Goal: Task Accomplishment & Management: Complete application form

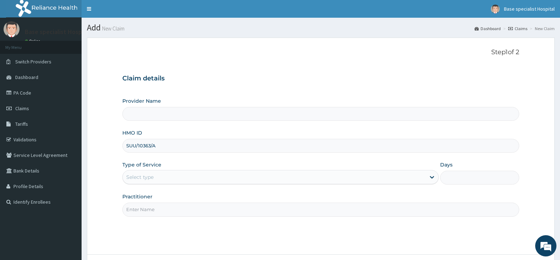
type input "Base Specialist Hospital"
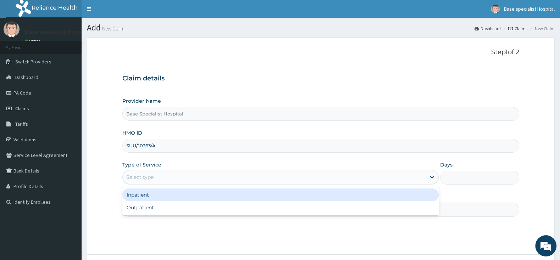
click at [153, 175] on div "Select type" at bounding box center [139, 177] width 27 height 7
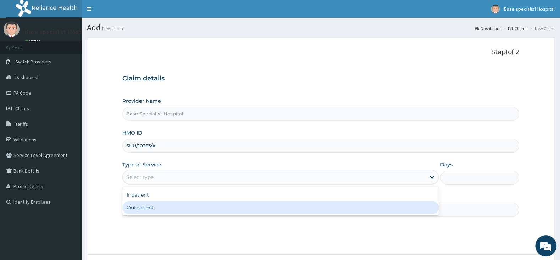
click at [165, 207] on div "Outpatient" at bounding box center [280, 208] width 316 height 13
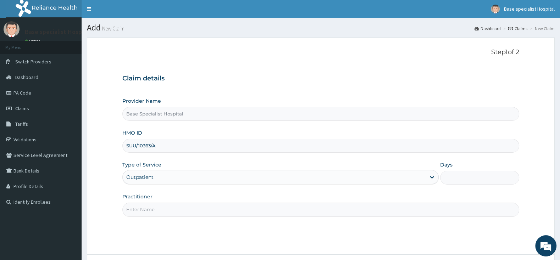
type input "1"
click at [167, 209] on input "Practitioner" at bounding box center [320, 210] width 397 height 14
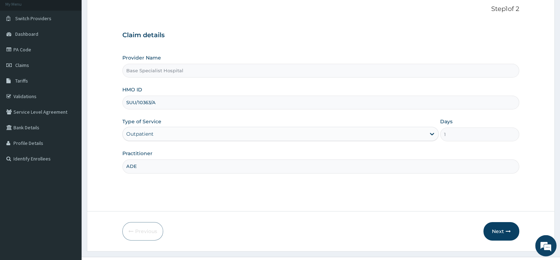
scroll to position [59, 0]
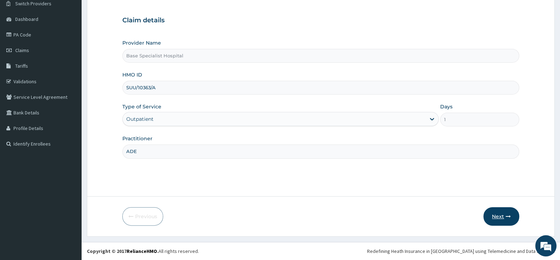
type input "ADE"
click at [491, 214] on button "Next" at bounding box center [502, 217] width 36 height 18
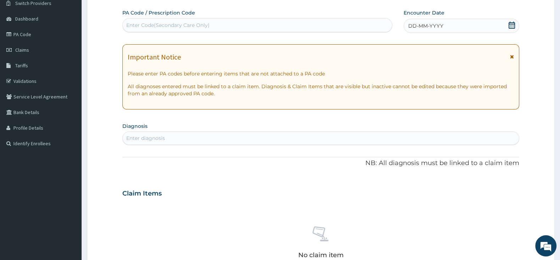
click at [509, 23] on icon at bounding box center [512, 25] width 6 height 7
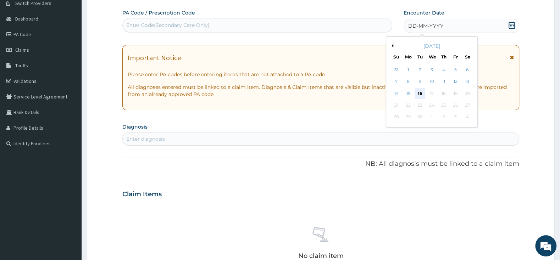
click at [420, 92] on div "16" at bounding box center [420, 93] width 11 height 11
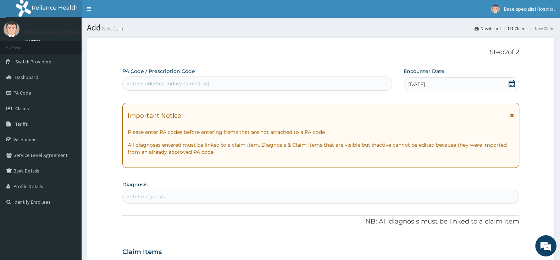
scroll to position [0, 0]
click at [272, 85] on div "Enter Code(Secondary Care Only)" at bounding box center [257, 83] width 269 height 11
click at [198, 202] on div "Enter diagnosis" at bounding box center [321, 196] width 396 height 11
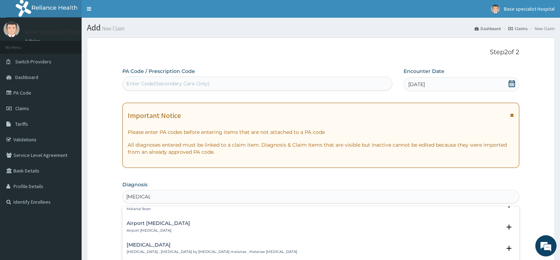
scroll to position [149, 0]
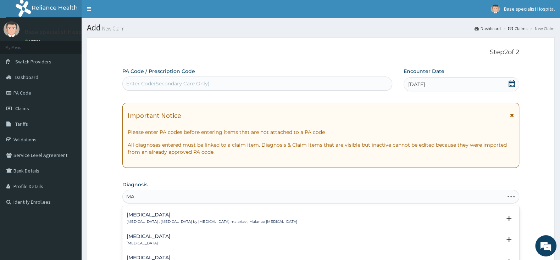
type input "M"
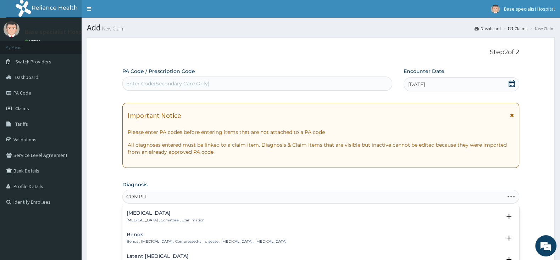
type input "COMPLIC"
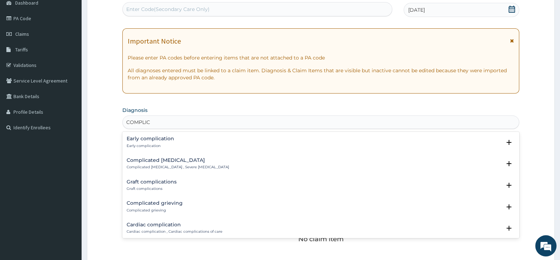
click at [184, 166] on p "Complicated [MEDICAL_DATA] , Severe [MEDICAL_DATA]" at bounding box center [178, 167] width 103 height 5
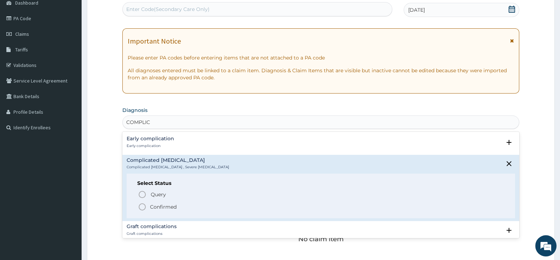
click at [142, 207] on icon "status option filled" at bounding box center [142, 207] width 9 height 9
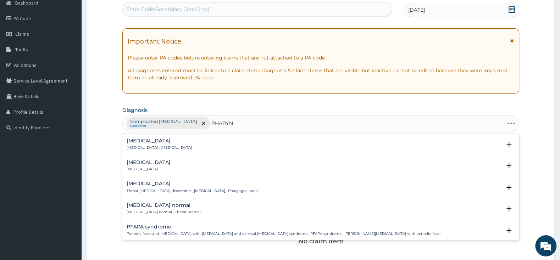
type input "PHARYNG"
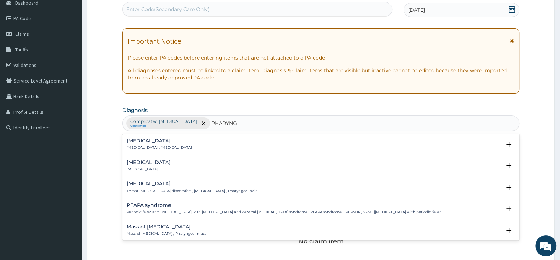
click at [138, 164] on h4 "[MEDICAL_DATA]" at bounding box center [149, 162] width 44 height 5
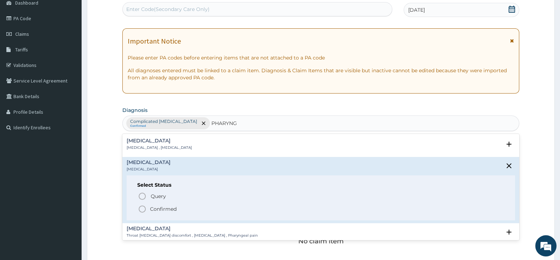
click at [140, 206] on icon "status option filled" at bounding box center [142, 209] width 9 height 9
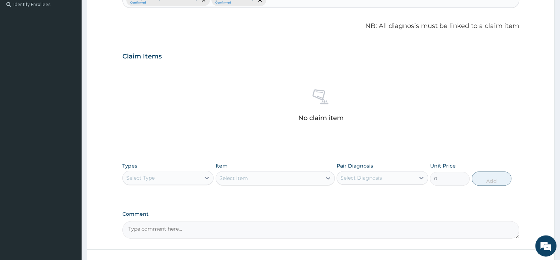
scroll to position [224, 0]
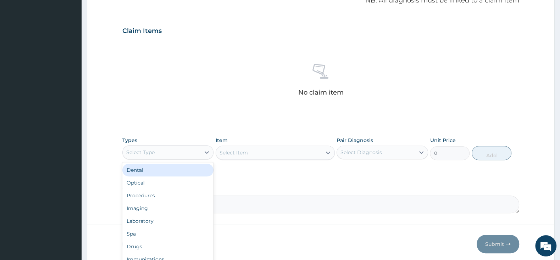
click at [175, 152] on div "Select Type" at bounding box center [162, 152] width 78 height 11
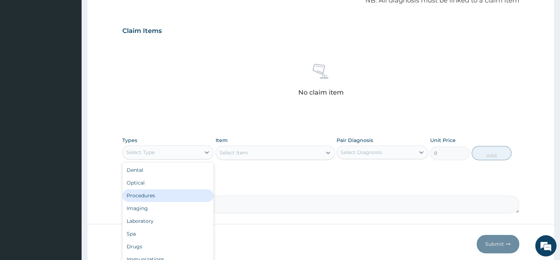
click at [165, 197] on div "Procedures" at bounding box center [167, 195] width 91 height 13
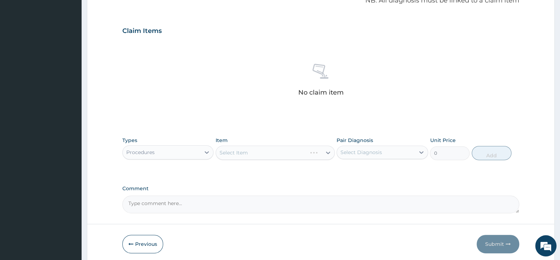
click at [245, 153] on div "Select Item" at bounding box center [275, 153] width 119 height 14
click at [245, 155] on div "Select Item" at bounding box center [275, 153] width 119 height 14
click at [275, 155] on div "Select Item" at bounding box center [275, 153] width 119 height 14
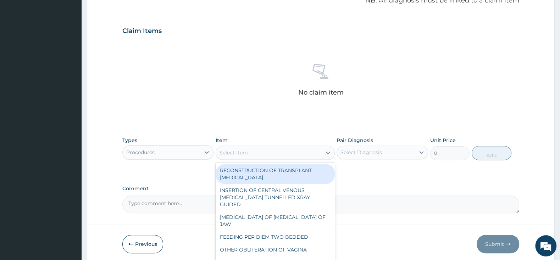
click at [299, 155] on div "Select Item" at bounding box center [269, 152] width 106 height 11
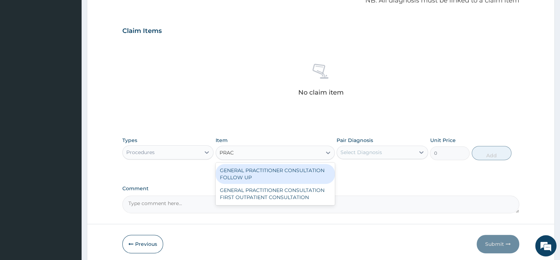
type input "PRACT"
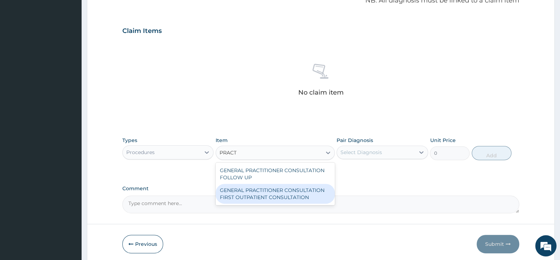
click at [315, 190] on div "GENERAL PRACTITIONER CONSULTATION FIRST OUTPATIENT CONSULTATION" at bounding box center [275, 194] width 119 height 20
type input "3000"
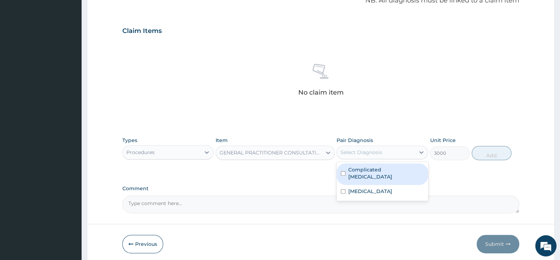
click at [355, 154] on div "Select Diagnosis" at bounding box center [362, 152] width 42 height 7
click at [344, 167] on div "Complicated [MEDICAL_DATA]" at bounding box center [382, 175] width 91 height 22
checkbox input "true"
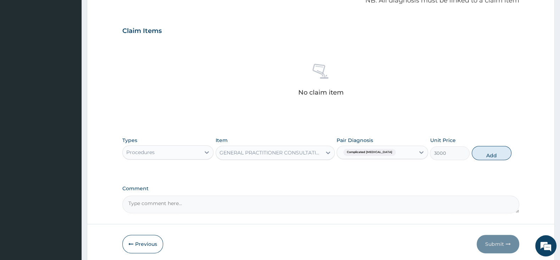
drag, startPoint x: 495, startPoint y: 158, endPoint x: 489, endPoint y: 161, distance: 6.9
click at [494, 159] on button "Add" at bounding box center [492, 153] width 40 height 14
type input "0"
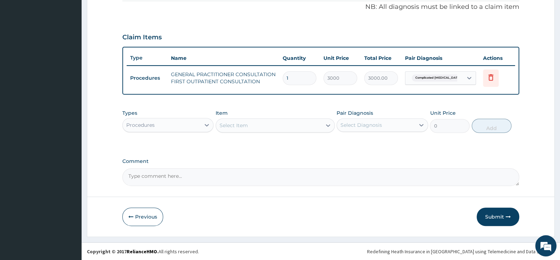
click at [176, 126] on div "Procedures" at bounding box center [162, 125] width 78 height 11
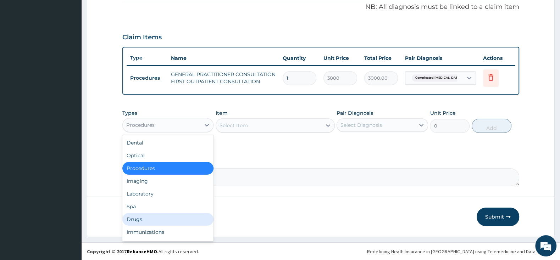
click at [155, 218] on div "Drugs" at bounding box center [167, 219] width 91 height 13
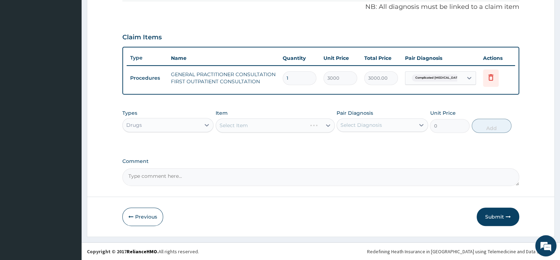
click at [257, 126] on div "Select Item" at bounding box center [275, 125] width 119 height 14
click at [296, 123] on div "Select Item" at bounding box center [275, 125] width 119 height 14
click at [296, 123] on div "Select Item" at bounding box center [269, 125] width 106 height 11
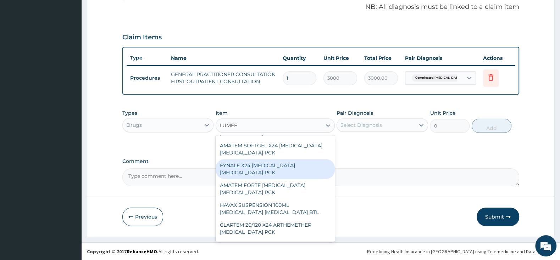
scroll to position [447, 0]
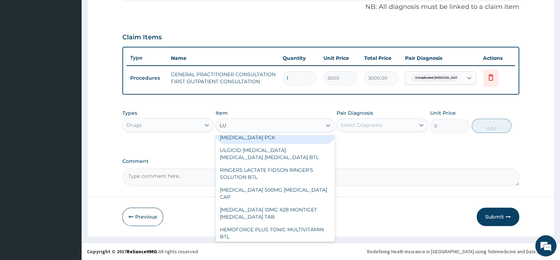
type input "L"
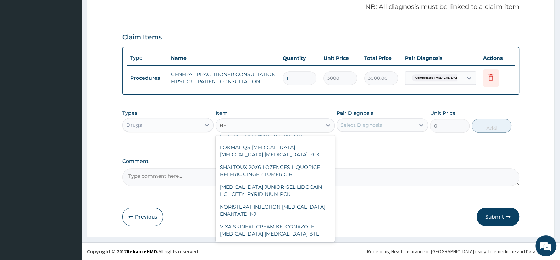
scroll to position [3, 0]
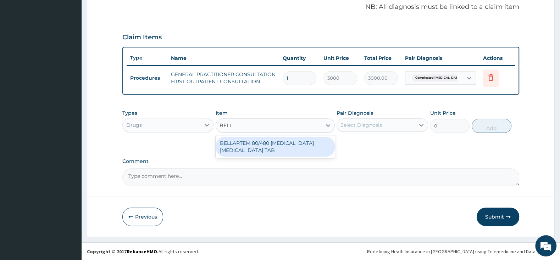
type input "BELLA"
click at [279, 151] on div "BELLARTEM 80/480 [MEDICAL_DATA] [MEDICAL_DATA] TAB" at bounding box center [275, 147] width 119 height 20
type input "379.5"
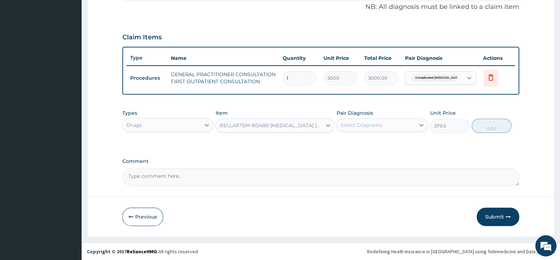
click at [346, 125] on div "Select Diagnosis" at bounding box center [362, 125] width 42 height 7
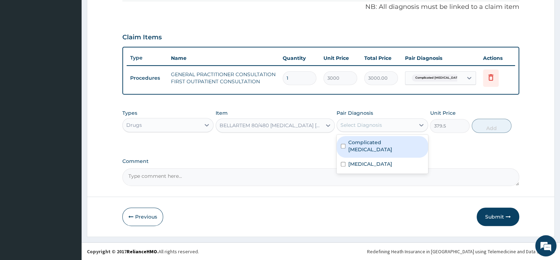
click at [342, 144] on input "checkbox" at bounding box center [343, 146] width 5 height 5
checkbox input "true"
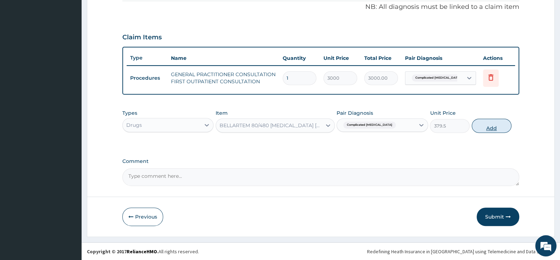
click at [502, 124] on button "Add" at bounding box center [492, 126] width 40 height 14
type input "0"
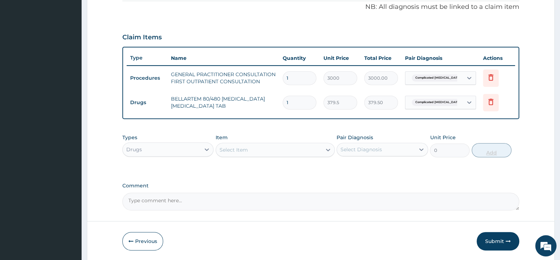
type input "0.00"
type input "6"
type input "2277.00"
type input "6"
click at [236, 150] on div "Select Item" at bounding box center [234, 150] width 28 height 7
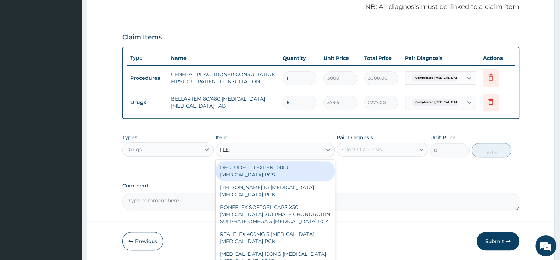
type input "FLEM"
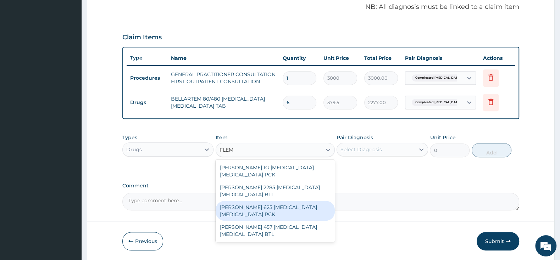
click at [251, 208] on div "[PERSON_NAME] 625 [MEDICAL_DATA] [MEDICAL_DATA] PCK" at bounding box center [275, 211] width 119 height 20
type input "2300"
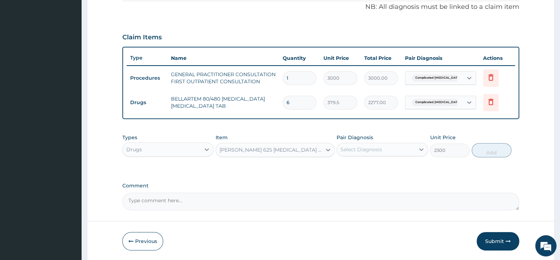
drag, startPoint x: 358, startPoint y: 155, endPoint x: 359, endPoint y: 147, distance: 7.5
click at [359, 147] on div "Select Diagnosis" at bounding box center [376, 149] width 78 height 11
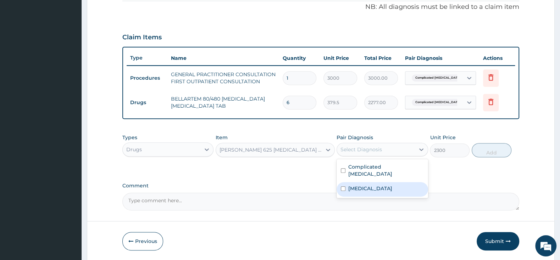
click at [345, 182] on div "[MEDICAL_DATA]" at bounding box center [382, 189] width 91 height 15
checkbox input "true"
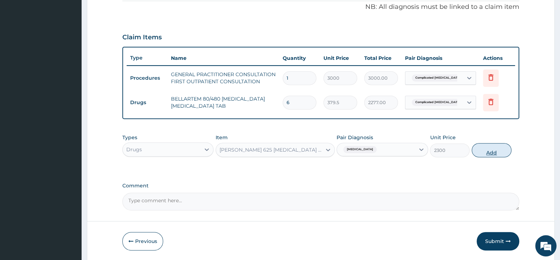
click at [492, 154] on button "Add" at bounding box center [492, 150] width 40 height 14
type input "0"
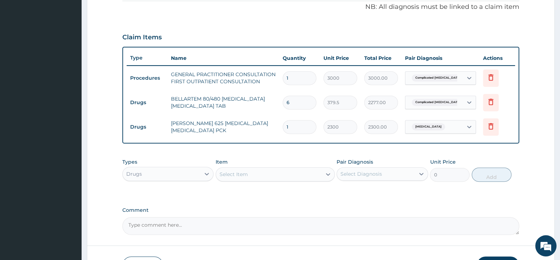
click at [239, 177] on div "Select Item" at bounding box center [234, 174] width 28 height 7
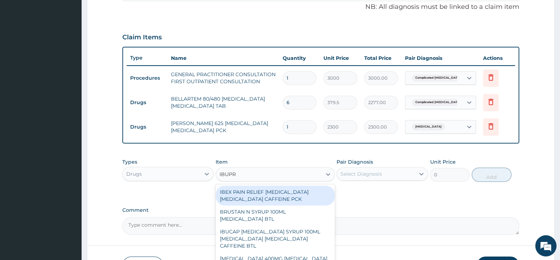
type input "IBUPRO"
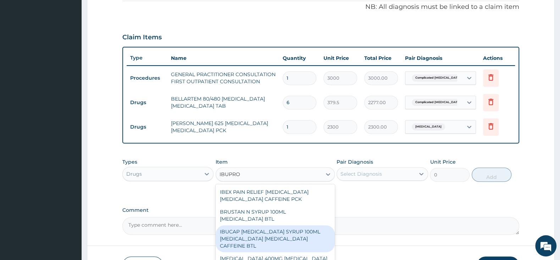
scroll to position [112, 0]
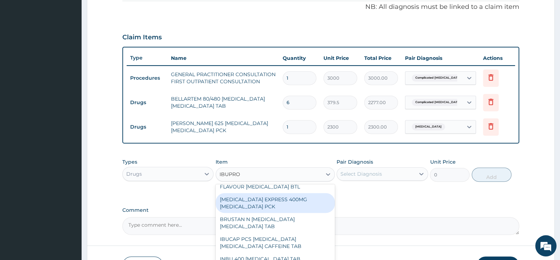
click at [285, 193] on div "[MEDICAL_DATA] EXPRESS 400MG [MEDICAL_DATA] PCK" at bounding box center [275, 203] width 119 height 20
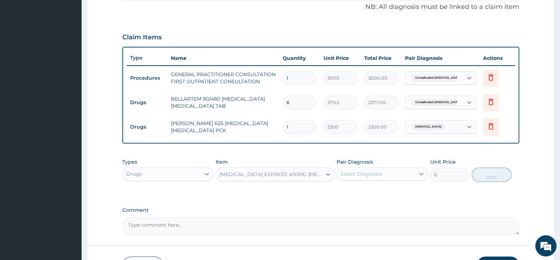
type input "2875"
click at [354, 177] on div "Select Diagnosis" at bounding box center [362, 174] width 42 height 7
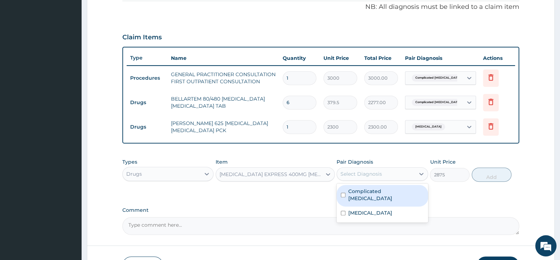
click at [343, 193] on input "checkbox" at bounding box center [343, 195] width 5 height 5
checkbox input "true"
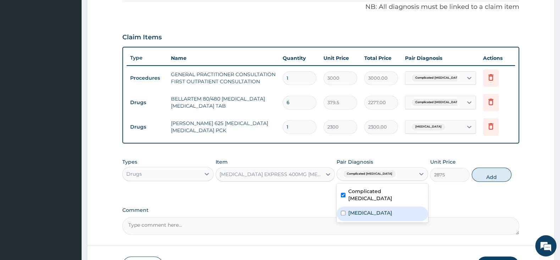
click at [341, 213] on div "[MEDICAL_DATA]" at bounding box center [382, 214] width 91 height 15
checkbox input "true"
click at [493, 172] on button "Add" at bounding box center [492, 175] width 40 height 14
type input "0"
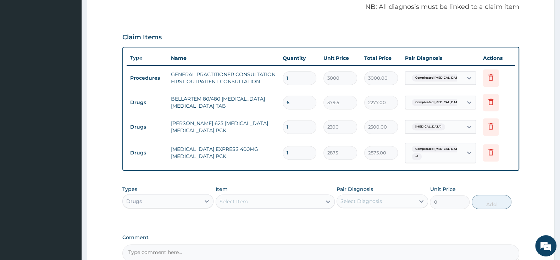
click at [191, 201] on div "Drugs" at bounding box center [162, 201] width 78 height 11
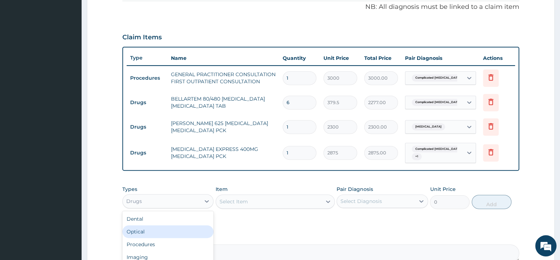
scroll to position [24, 0]
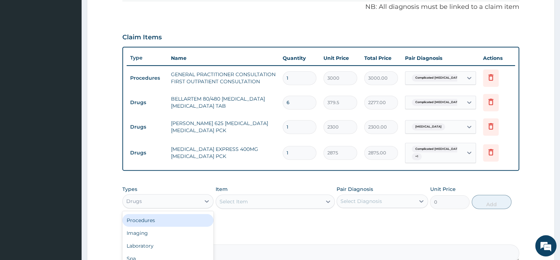
click at [187, 218] on div "Procedures" at bounding box center [167, 220] width 91 height 13
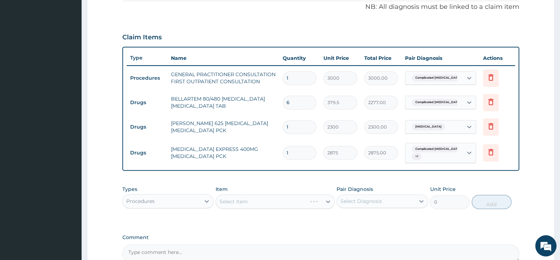
click at [280, 202] on div "Select Item" at bounding box center [275, 202] width 119 height 14
click at [248, 202] on div "Select Item" at bounding box center [275, 202] width 119 height 14
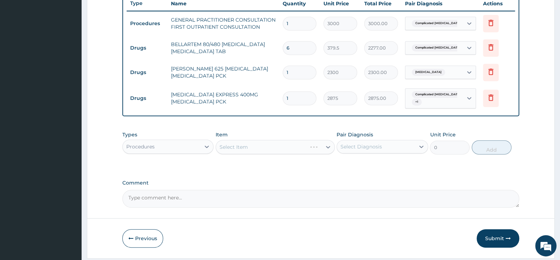
scroll to position [292, 0]
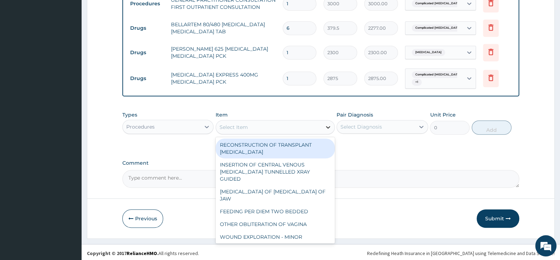
click at [328, 126] on icon at bounding box center [328, 127] width 7 height 7
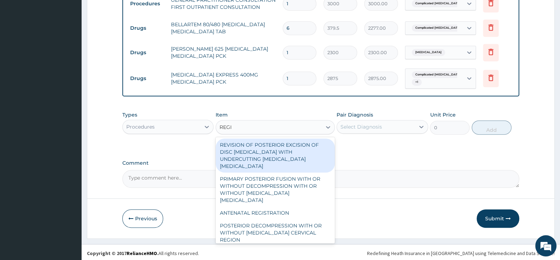
type input "REGIS"
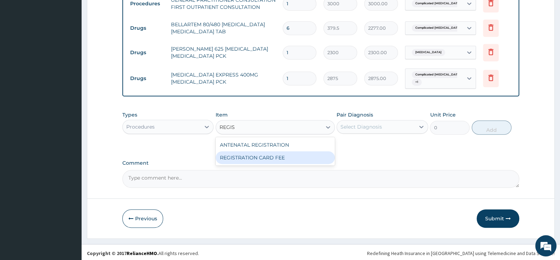
click at [309, 154] on div "REGISTRATION CARD FEE" at bounding box center [275, 157] width 119 height 13
type input "2000"
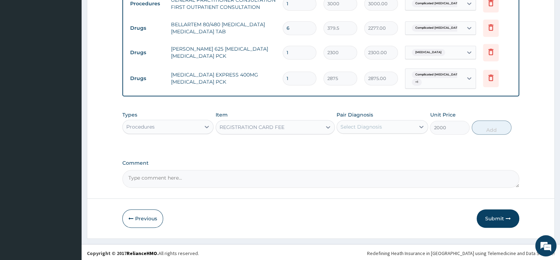
click at [356, 123] on div "Select Diagnosis" at bounding box center [362, 126] width 42 height 7
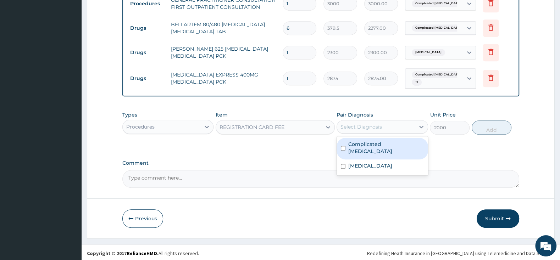
click at [346, 146] on input "checkbox" at bounding box center [343, 148] width 5 height 5
checkbox input "true"
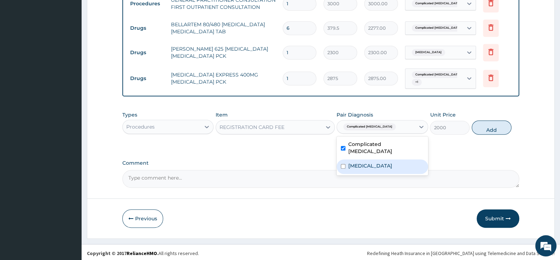
click at [344, 160] on div "[MEDICAL_DATA]" at bounding box center [382, 167] width 91 height 15
checkbox input "true"
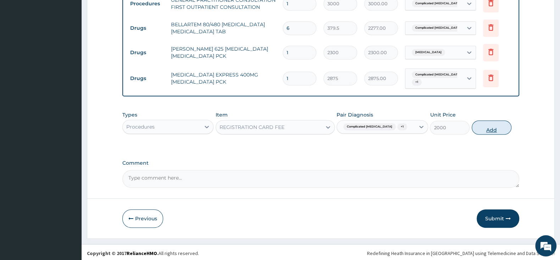
click at [495, 128] on button "Add" at bounding box center [492, 128] width 40 height 14
type input "0"
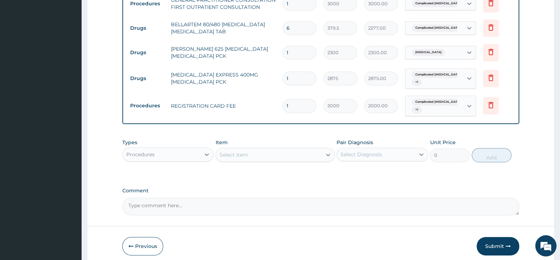
click at [147, 156] on div "Procedures" at bounding box center [140, 154] width 28 height 7
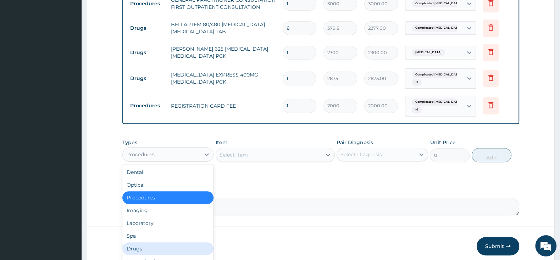
click at [158, 252] on div "Drugs" at bounding box center [167, 249] width 91 height 13
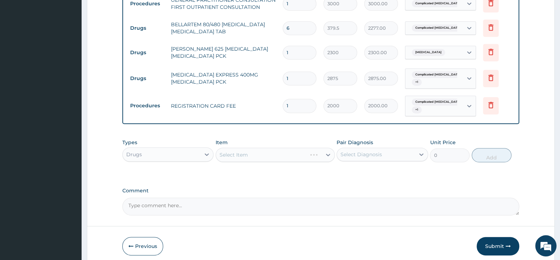
click at [243, 156] on div "Select Item" at bounding box center [275, 155] width 119 height 14
click at [259, 152] on div "Select Item" at bounding box center [275, 155] width 119 height 14
click at [288, 158] on div "Select Item" at bounding box center [269, 154] width 106 height 11
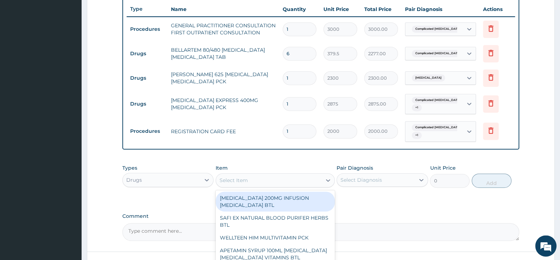
scroll to position [254, 0]
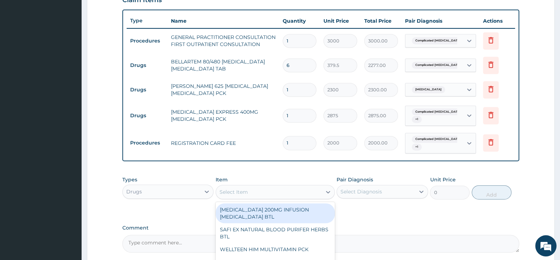
click at [287, 190] on div "Select Item" at bounding box center [269, 192] width 106 height 11
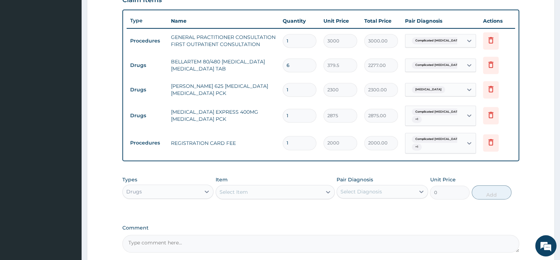
click at [287, 190] on div "Select Item" at bounding box center [269, 192] width 106 height 11
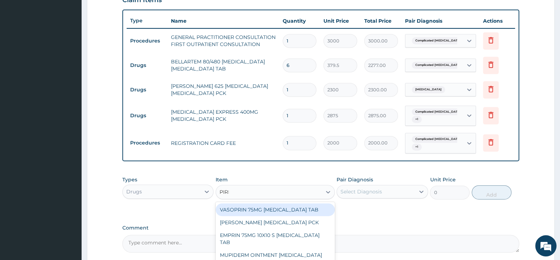
type input "PIRIT"
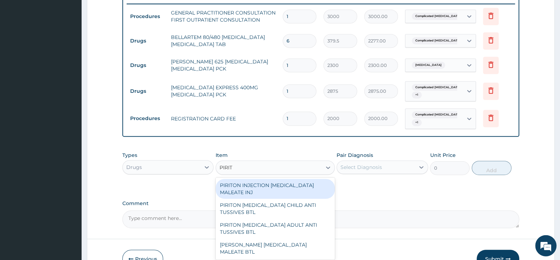
scroll to position [322, 0]
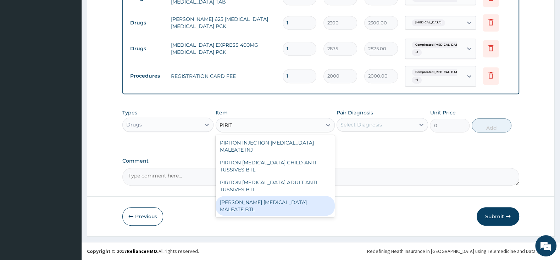
click at [294, 208] on div "[PERSON_NAME] [MEDICAL_DATA] MALEATE BTL" at bounding box center [275, 206] width 119 height 20
type input "747.5"
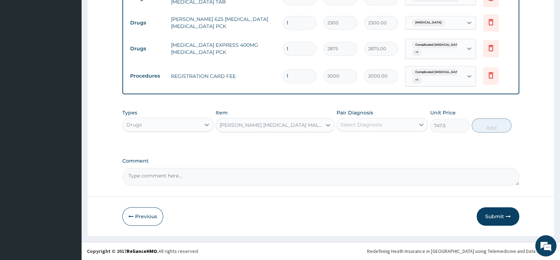
click at [372, 120] on div "Select Diagnosis" at bounding box center [376, 124] width 78 height 11
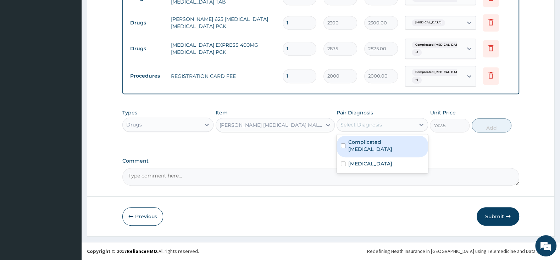
click at [344, 138] on div "Complicated [MEDICAL_DATA]" at bounding box center [382, 147] width 91 height 22
checkbox input "true"
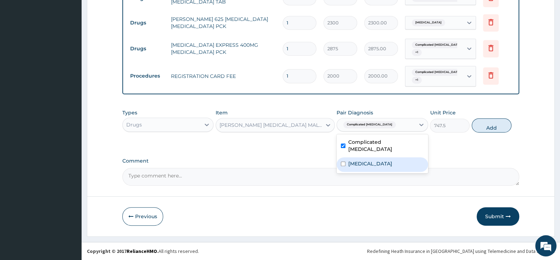
click at [342, 158] on div "[MEDICAL_DATA]" at bounding box center [382, 165] width 91 height 15
checkbox input "true"
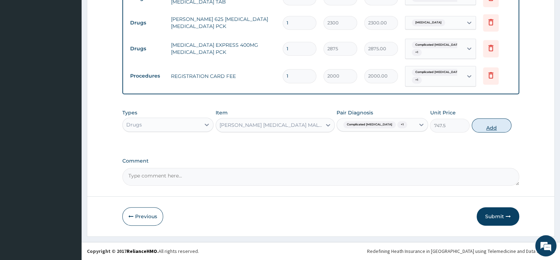
click at [484, 126] on button "Add" at bounding box center [492, 125] width 40 height 14
type input "0"
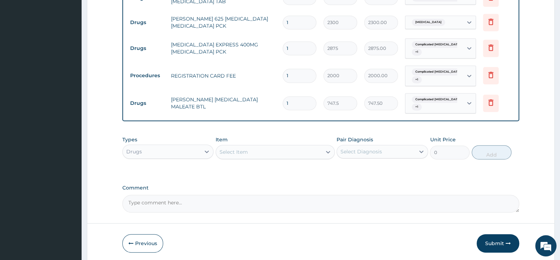
click at [491, 242] on button "Submit" at bounding box center [498, 243] width 43 height 18
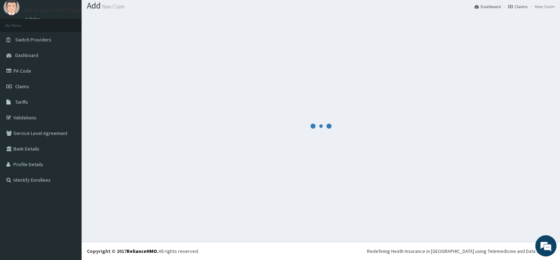
scroll to position [22, 0]
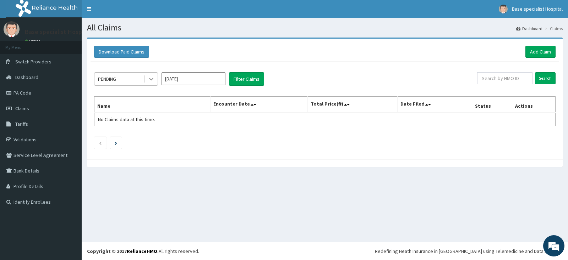
click at [151, 80] on icon at bounding box center [151, 79] width 7 height 7
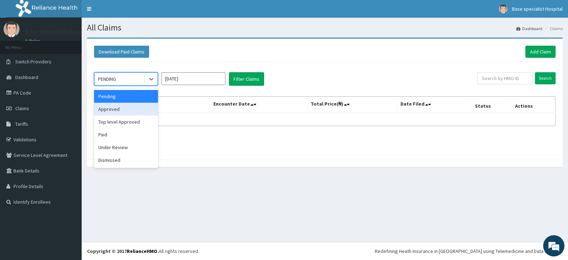
click at [143, 107] on div "Approved" at bounding box center [126, 109] width 64 height 13
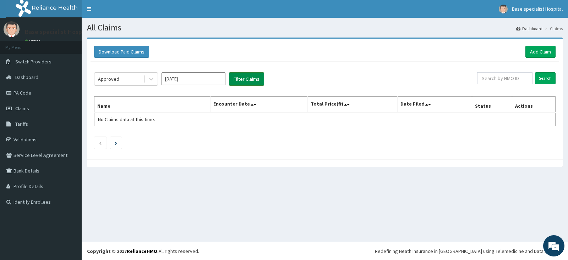
click at [240, 82] on button "Filter Claims" at bounding box center [246, 78] width 35 height 13
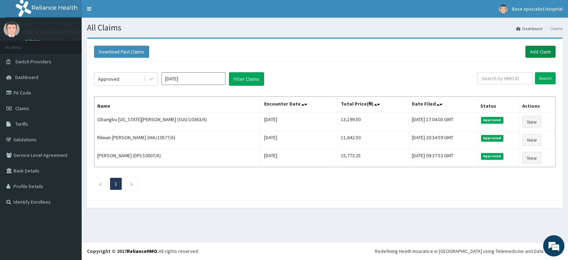
click at [542, 48] on link "Add Claim" at bounding box center [540, 52] width 30 height 12
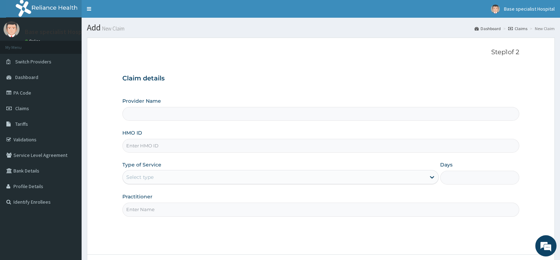
type input "Base Specialist Hospital"
click at [143, 148] on input "HMO ID" at bounding box center [320, 146] width 397 height 14
paste input "SZX/10027/A"
type input "SZX/10027/A"
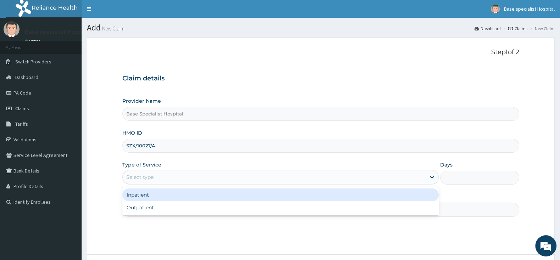
click at [156, 178] on div "Select type" at bounding box center [274, 177] width 303 height 11
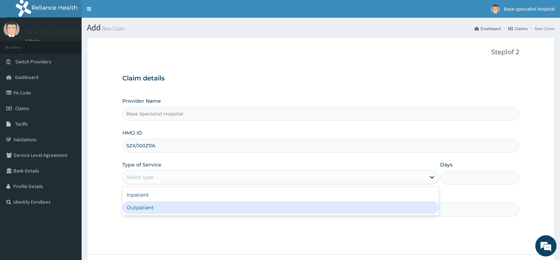
click at [161, 209] on div "Outpatient" at bounding box center [280, 208] width 316 height 13
type input "1"
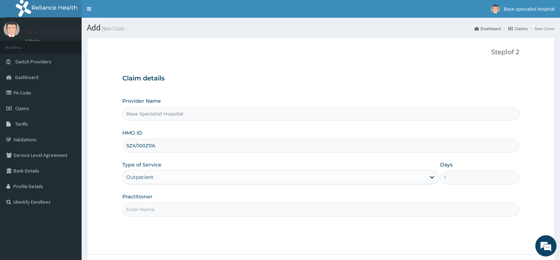
click at [161, 209] on input "Practitioner" at bounding box center [320, 210] width 397 height 14
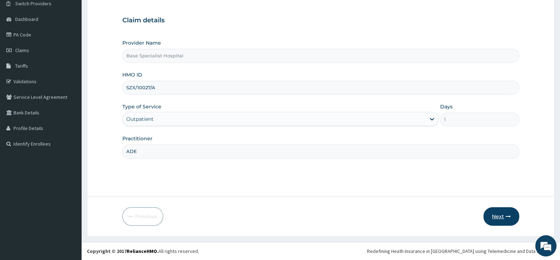
type input "ADE"
click at [498, 214] on button "Next" at bounding box center [502, 217] width 36 height 18
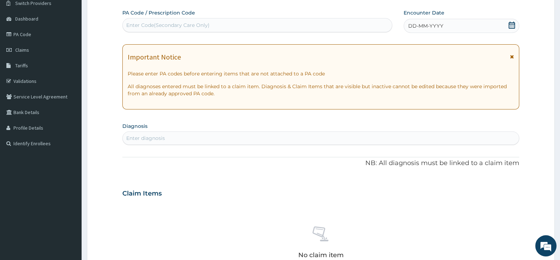
scroll to position [0, 0]
click at [511, 25] on icon at bounding box center [511, 25] width 7 height 7
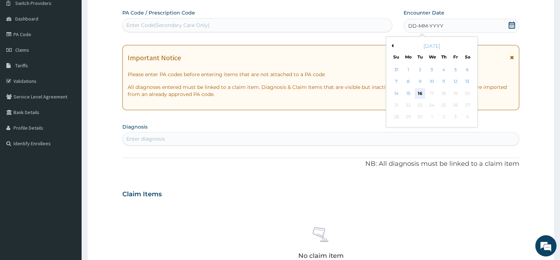
click at [420, 93] on div "16" at bounding box center [420, 93] width 11 height 11
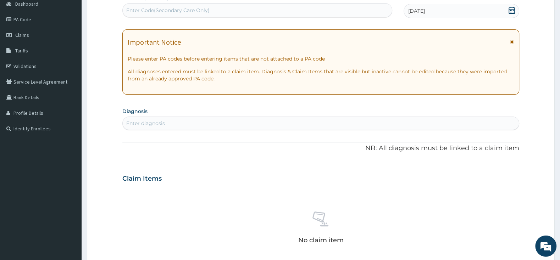
scroll to position [75, 0]
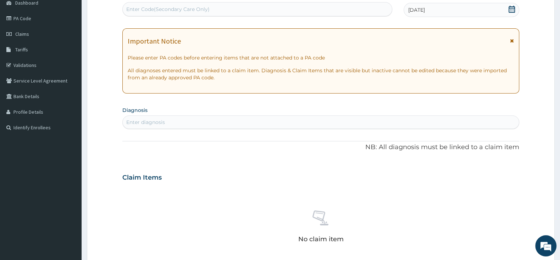
click at [178, 120] on div "Enter diagnosis" at bounding box center [321, 122] width 396 height 11
type input "MALAR"
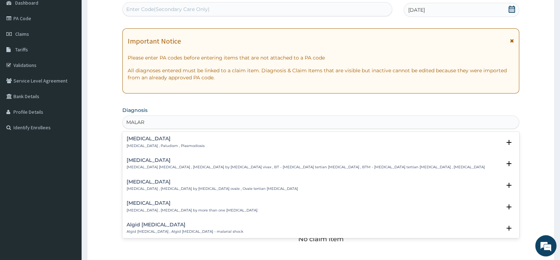
click at [129, 144] on div "[MEDICAL_DATA] [MEDICAL_DATA] , Paludism , Plasmodiosis" at bounding box center [166, 142] width 78 height 12
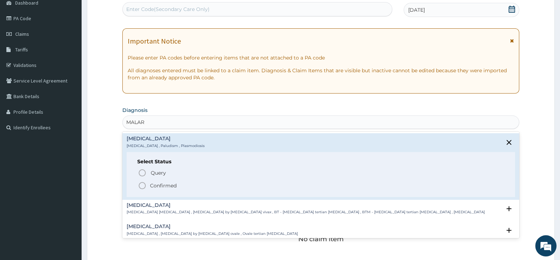
click at [143, 188] on icon "status option filled" at bounding box center [142, 186] width 9 height 9
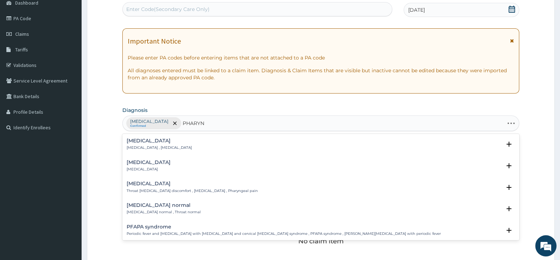
type input "PHARYNG"
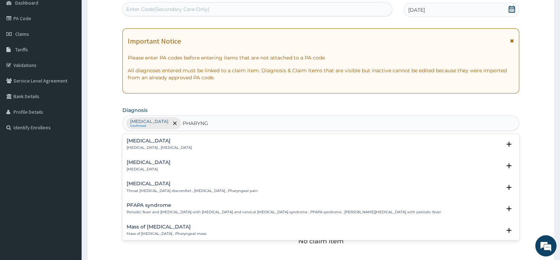
click at [136, 169] on p "[MEDICAL_DATA]" at bounding box center [149, 169] width 44 height 5
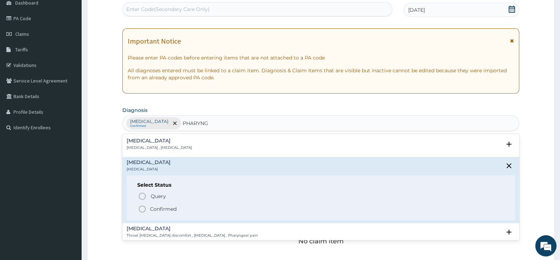
click at [143, 209] on icon "status option filled" at bounding box center [142, 209] width 9 height 9
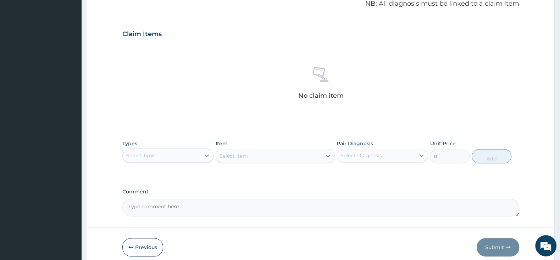
scroll to position [224, 0]
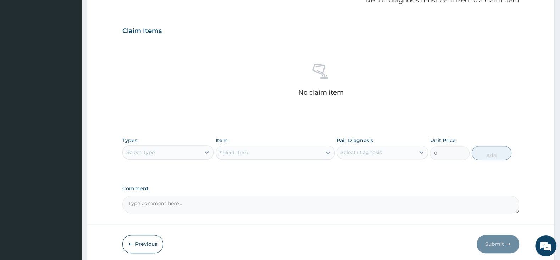
click at [168, 138] on div "Types Select Type" at bounding box center [167, 148] width 91 height 23
click at [173, 152] on div "Select Type" at bounding box center [162, 152] width 78 height 11
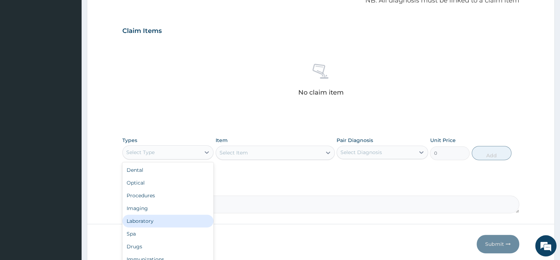
scroll to position [24, 0]
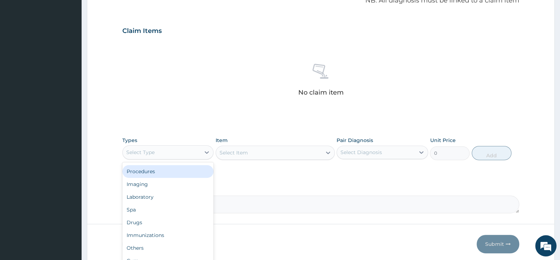
click at [160, 173] on div "Procedures" at bounding box center [167, 171] width 91 height 13
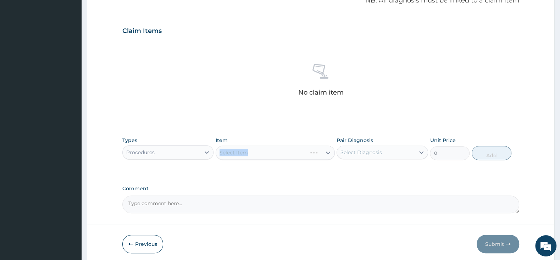
click at [234, 152] on div "Select Item" at bounding box center [275, 153] width 119 height 14
click at [304, 149] on div "Select Item" at bounding box center [275, 153] width 119 height 14
click at [265, 149] on div "Select Item" at bounding box center [269, 152] width 106 height 11
type input "BELLA"
click at [284, 145] on div "Item 0 results available for search term BELLA. Use Up and Down to choose optio…" at bounding box center [275, 148] width 119 height 23
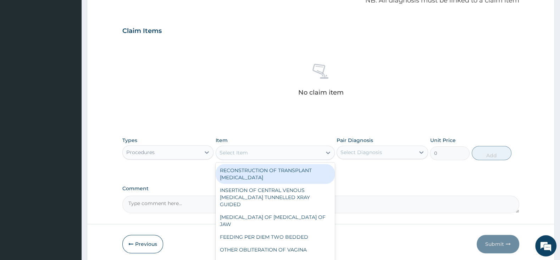
click at [241, 154] on div "Select Item" at bounding box center [234, 152] width 28 height 7
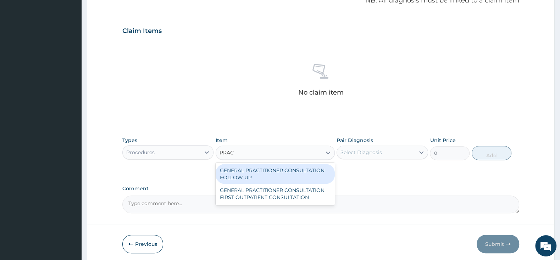
type input "PRACT"
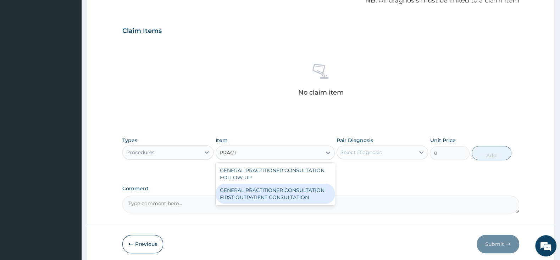
click at [249, 195] on div "GENERAL PRACTITIONER CONSULTATION FIRST OUTPATIENT CONSULTATION" at bounding box center [275, 194] width 119 height 20
type input "3000"
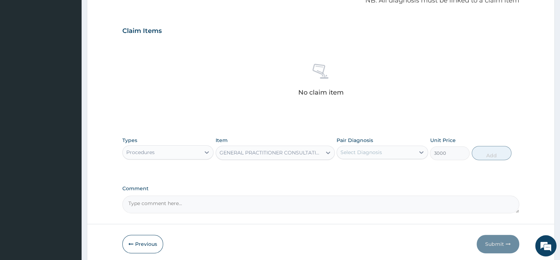
click at [354, 153] on div "Select Diagnosis" at bounding box center [362, 152] width 42 height 7
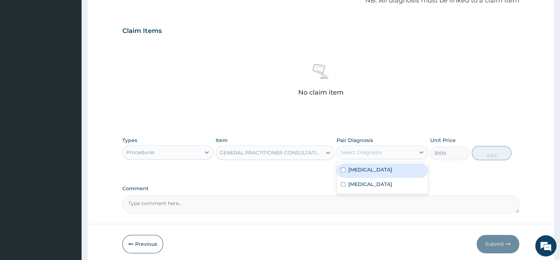
click at [346, 166] on div "[MEDICAL_DATA]" at bounding box center [382, 171] width 91 height 15
checkbox input "true"
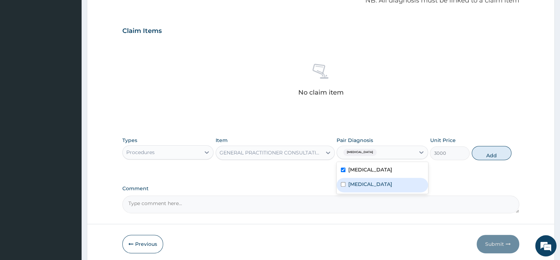
drag, startPoint x: 340, startPoint y: 187, endPoint x: 404, endPoint y: 182, distance: 63.7
click at [350, 187] on div "[MEDICAL_DATA]" at bounding box center [382, 185] width 91 height 15
checkbox input "true"
click at [491, 155] on button "Add" at bounding box center [492, 153] width 40 height 14
type input "0"
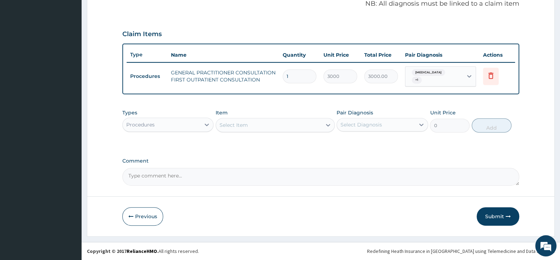
scroll to position [217, 0]
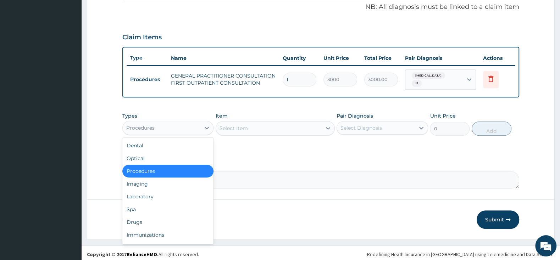
click at [172, 125] on div "Procedures" at bounding box center [162, 127] width 78 height 11
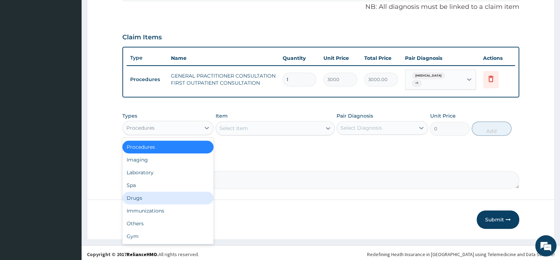
click at [151, 192] on div "Drugs" at bounding box center [167, 198] width 91 height 13
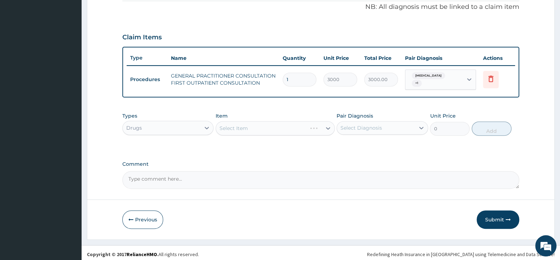
click at [252, 122] on div "Select Item" at bounding box center [275, 128] width 119 height 14
click at [274, 124] on div "Select Item" at bounding box center [269, 128] width 106 height 11
type input "BELLA"
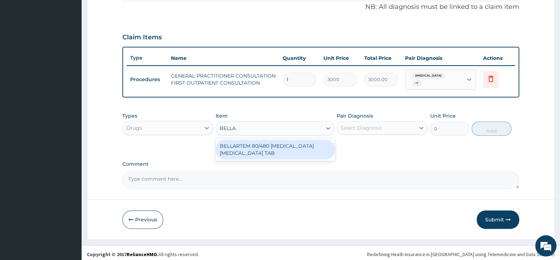
click at [284, 140] on div "BELLARTEM 80/480 [MEDICAL_DATA] [MEDICAL_DATA] TAB" at bounding box center [275, 150] width 119 height 20
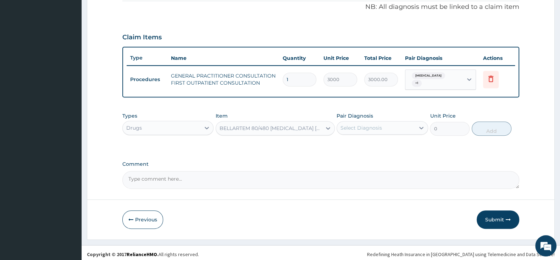
type input "379.5"
click at [351, 122] on div "Select Diagnosis" at bounding box center [376, 127] width 78 height 11
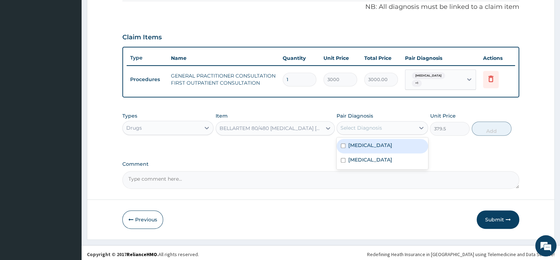
click at [343, 144] on input "checkbox" at bounding box center [343, 146] width 5 height 5
checkbox input "true"
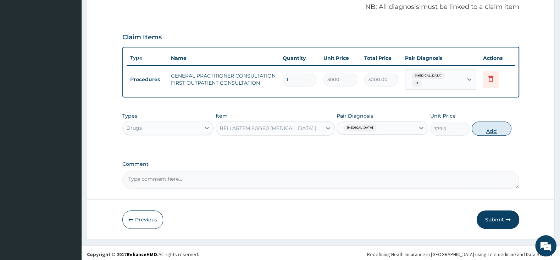
click at [488, 128] on button "Add" at bounding box center [492, 129] width 40 height 14
type input "0"
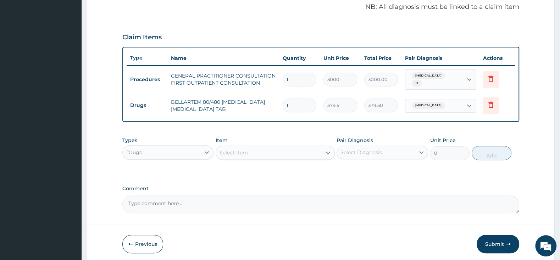
type input "0.00"
type input "6"
type input "2277.00"
type input "6"
click at [273, 149] on div "Select Item" at bounding box center [269, 152] width 106 height 11
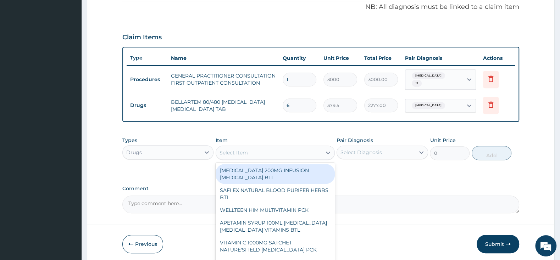
type input "A"
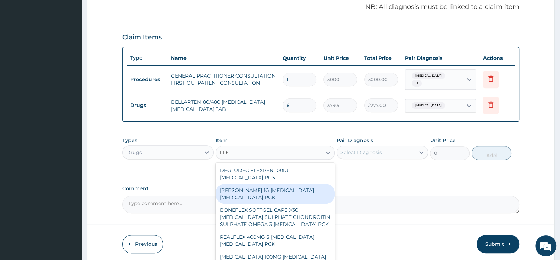
scroll to position [75, 0]
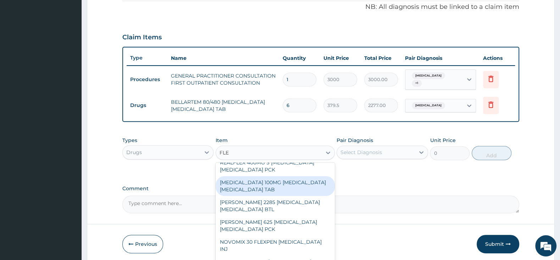
type input "FLEM"
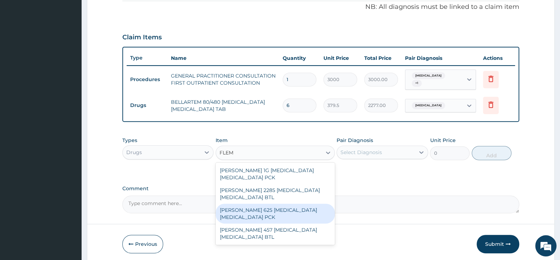
click at [309, 210] on div "[PERSON_NAME] 625 [MEDICAL_DATA] [MEDICAL_DATA] PCK" at bounding box center [275, 214] width 119 height 20
type input "2300"
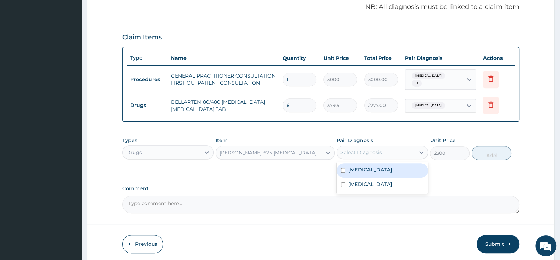
click at [356, 149] on div "Select Diagnosis" at bounding box center [362, 152] width 42 height 7
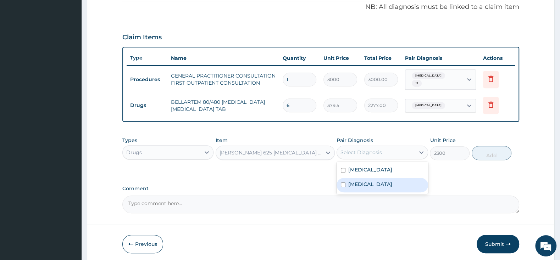
drag, startPoint x: 340, startPoint y: 178, endPoint x: 379, endPoint y: 179, distance: 39.0
click at [341, 178] on div "[MEDICAL_DATA]" at bounding box center [382, 185] width 91 height 15
checkbox input "true"
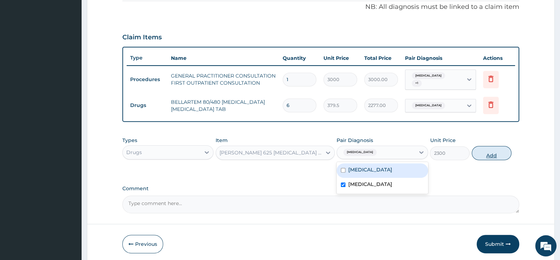
click at [481, 149] on button "Add" at bounding box center [492, 153] width 40 height 14
type input "0"
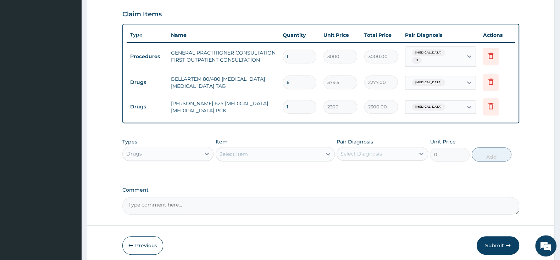
scroll to position [266, 0]
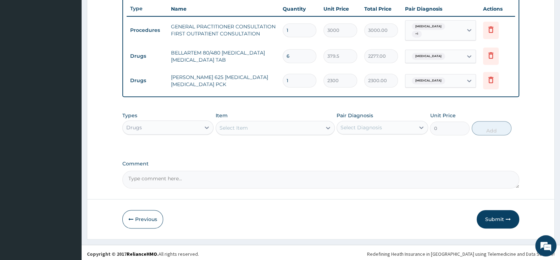
click at [264, 128] on div "Select Item" at bounding box center [269, 127] width 106 height 11
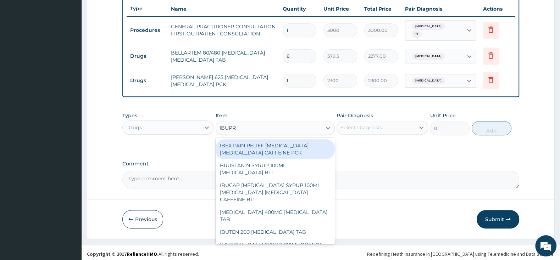
type input "IBUPRO"
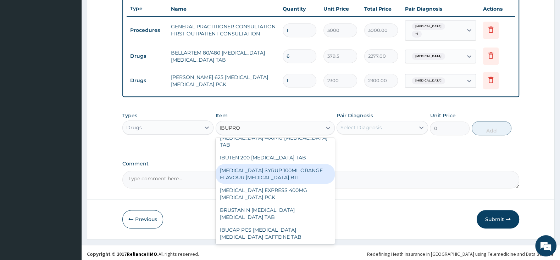
scroll to position [37, 0]
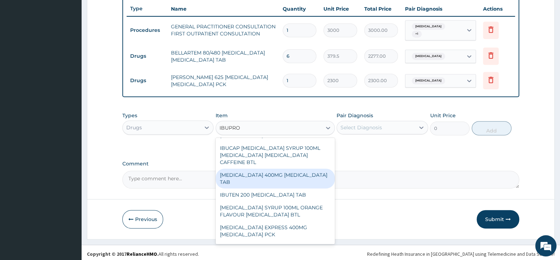
click at [275, 169] on div "[MEDICAL_DATA] 400MG [MEDICAL_DATA] TAB" at bounding box center [275, 179] width 119 height 20
type input "63.25"
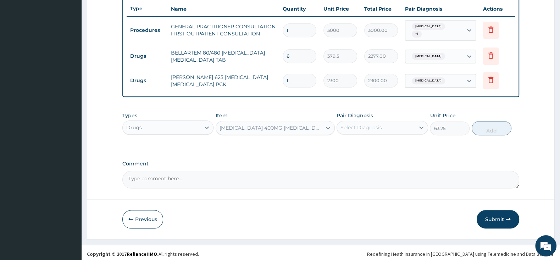
click at [349, 124] on div "Select Diagnosis" at bounding box center [362, 127] width 42 height 7
click at [342, 143] on input "checkbox" at bounding box center [343, 145] width 5 height 5
checkbox input "true"
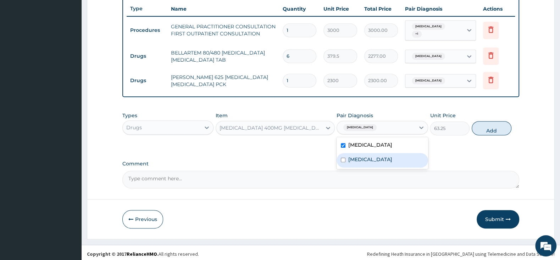
click at [342, 158] on input "checkbox" at bounding box center [343, 160] width 5 height 5
checkbox input "true"
click at [485, 115] on div "Types Drugs Item [MEDICAL_DATA] 400MG [MEDICAL_DATA] TAB Pair Diagnosis option …" at bounding box center [320, 124] width 397 height 31
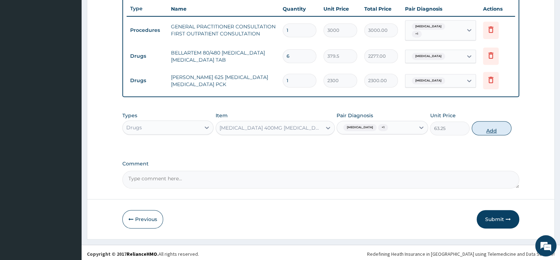
click at [494, 126] on button "Add" at bounding box center [492, 128] width 40 height 14
type input "0"
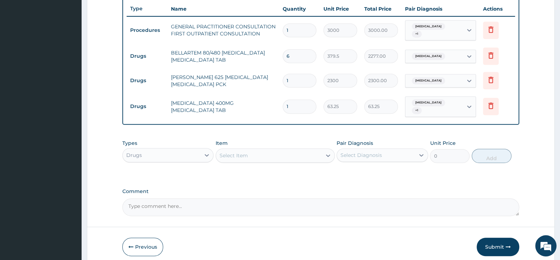
click at [299, 100] on input "1" at bounding box center [300, 107] width 34 height 14
type input "10"
type input "632.50"
type input "10"
click at [246, 153] on div "Select Item" at bounding box center [269, 155] width 106 height 11
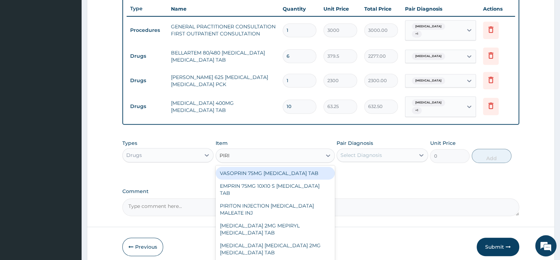
type input "PIRIT"
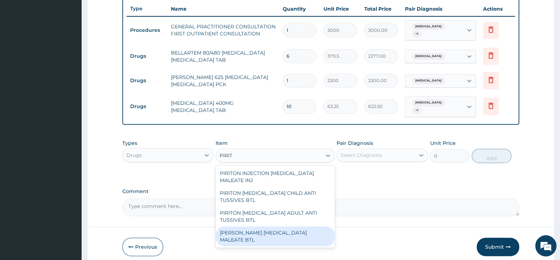
click at [270, 227] on div "[PERSON_NAME] [MEDICAL_DATA] MALEATE BTL" at bounding box center [275, 237] width 119 height 20
type input "747.5"
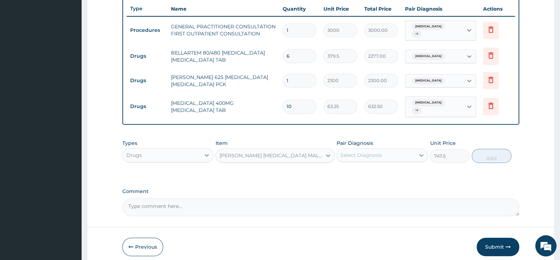
click at [377, 152] on div "Select Diagnosis" at bounding box center [362, 155] width 42 height 7
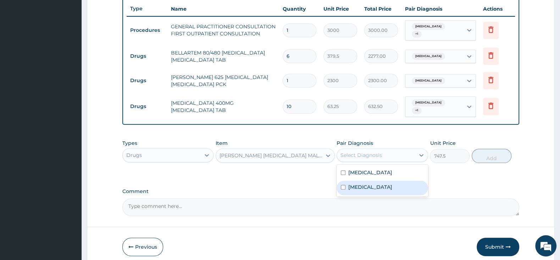
click at [341, 181] on div "[MEDICAL_DATA]" at bounding box center [382, 188] width 91 height 15
checkbox input "true"
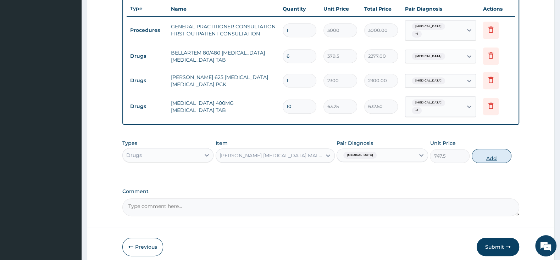
click at [492, 149] on button "Add" at bounding box center [492, 156] width 40 height 14
type input "0"
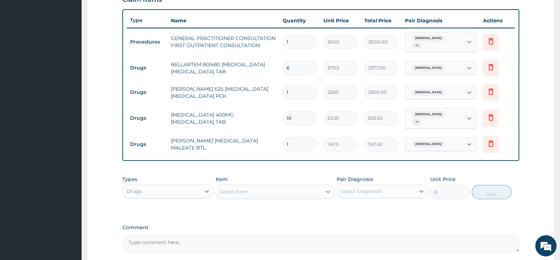
scroll to position [315, 0]
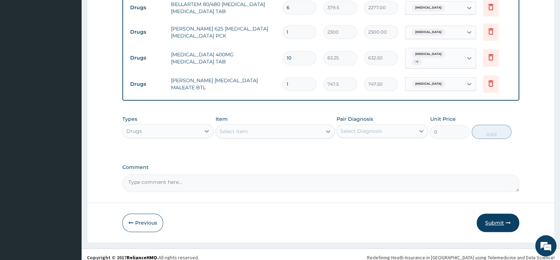
click at [495, 214] on button "Submit" at bounding box center [498, 223] width 43 height 18
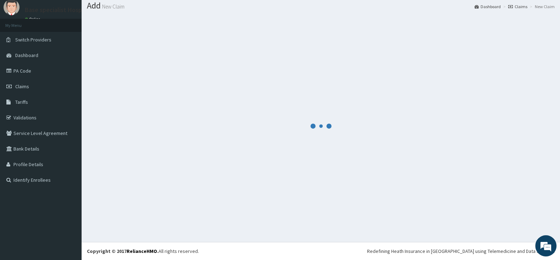
scroll to position [22, 0]
